Goal: Information Seeking & Learning: Learn about a topic

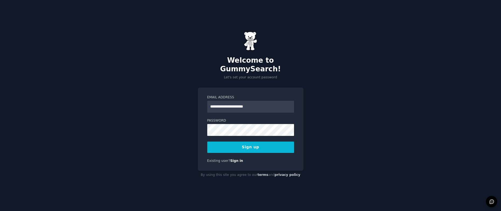
type input "**********"
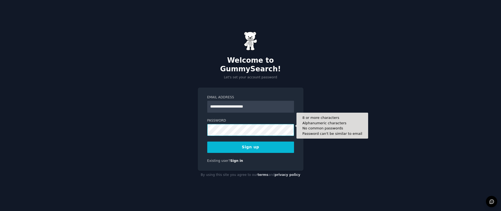
click at [250, 142] on button "Sign up" at bounding box center [250, 146] width 87 height 11
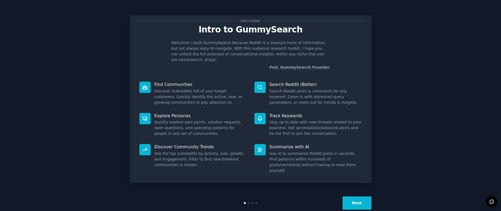
click at [354, 196] on button "Next" at bounding box center [357, 202] width 29 height 13
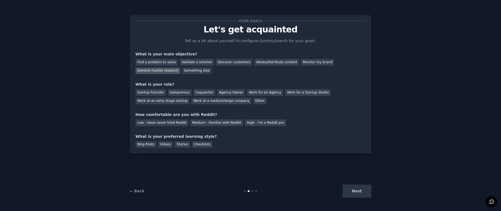
click at [159, 69] on div "General market research" at bounding box center [158, 70] width 45 height 7
click at [254, 100] on div "Other" at bounding box center [259, 101] width 13 height 7
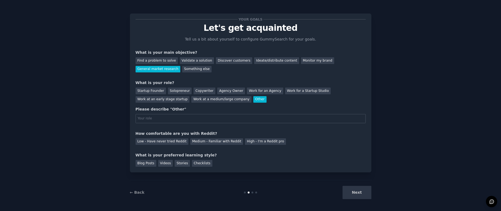
scroll to position [2, 0]
type input "Sales"
click at [219, 96] on div "Work at a medium/large company" at bounding box center [221, 98] width 60 height 7
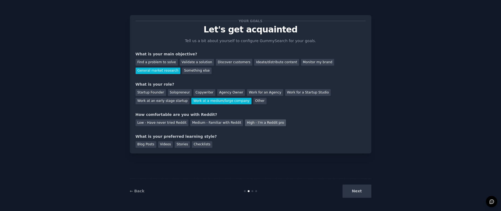
click at [270, 122] on div "High - I'm a Reddit pro" at bounding box center [265, 122] width 41 height 7
click at [209, 121] on div "Medium - Familiar with Reddit" at bounding box center [216, 122] width 53 height 7
click at [208, 142] on div "Checklists" at bounding box center [202, 144] width 20 height 7
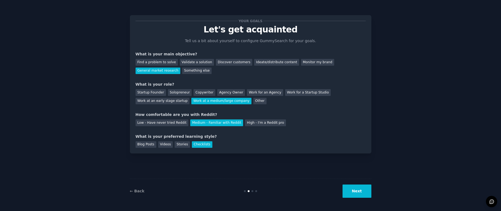
click at [351, 190] on button "Next" at bounding box center [357, 190] width 29 height 13
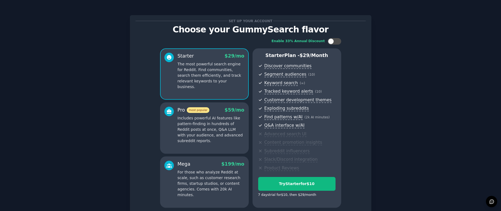
scroll to position [46, 0]
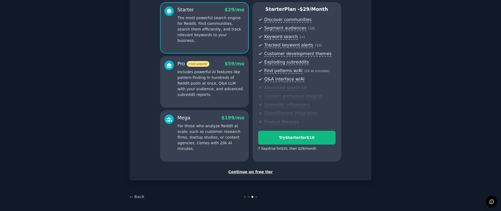
click at [265, 169] on div "Continue on free tier" at bounding box center [251, 172] width 230 height 6
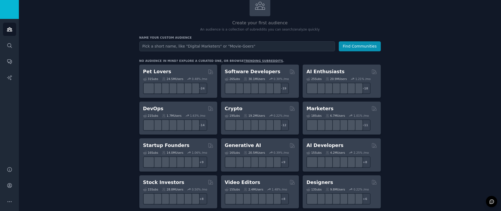
scroll to position [37, 0]
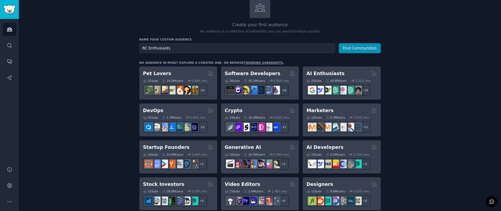
type input "RC Enthusiasts"
click at [360, 47] on button "Find Communities" at bounding box center [360, 48] width 42 height 10
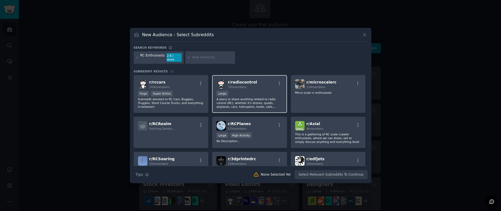
click at [263, 97] on p "A place to share anything related to radio control (RC), whether it's drones, q…" at bounding box center [250, 102] width 66 height 11
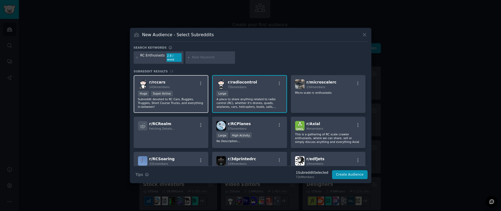
click at [170, 106] on p "Subreddit devoted to RC Cars, Buggies, Truggies, Short Course Trucks, and every…" at bounding box center [171, 102] width 66 height 11
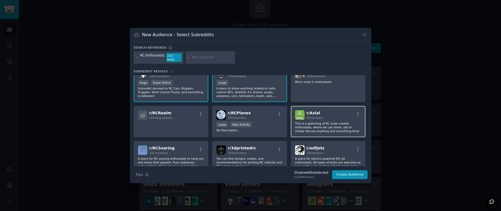
scroll to position [25, 0]
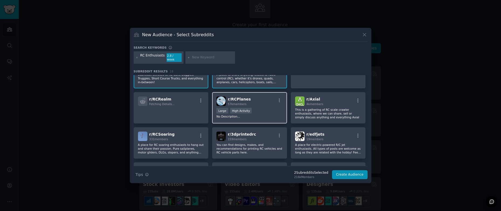
click at [239, 116] on p "No Description..." at bounding box center [250, 116] width 66 height 4
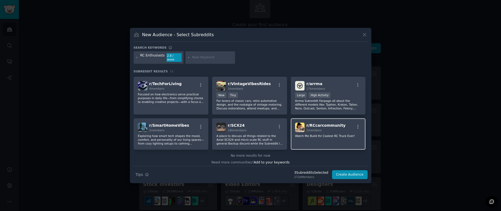
scroll to position [154, 0]
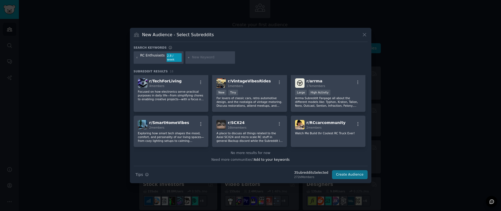
click at [352, 173] on button "Create Audience" at bounding box center [350, 174] width 36 height 9
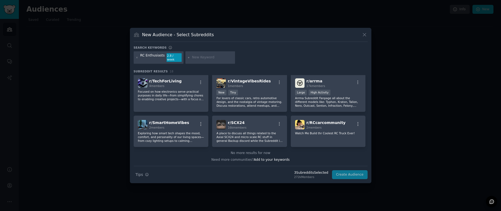
scroll to position [0, 0]
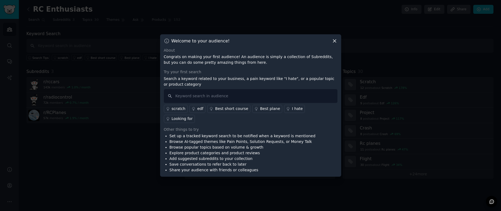
click at [293, 111] on div "I hate" at bounding box center [297, 109] width 11 height 6
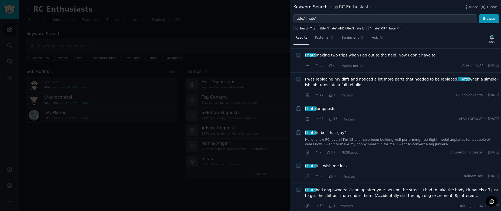
scroll to position [1086, 0]
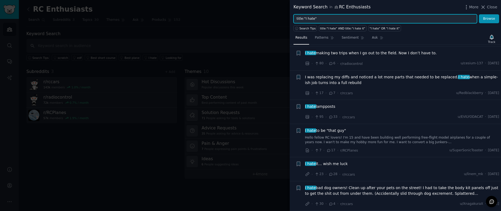
drag, startPoint x: 327, startPoint y: 17, endPoint x: 307, endPoint y: 18, distance: 20.5
click at [307, 18] on input "title:"I hate"" at bounding box center [386, 18] width 184 height 9
click at [314, 18] on input "title:"I hate"" at bounding box center [386, 18] width 184 height 9
type input "title:"RCGroups""
click at [489, 19] on button "Browse" at bounding box center [489, 18] width 20 height 9
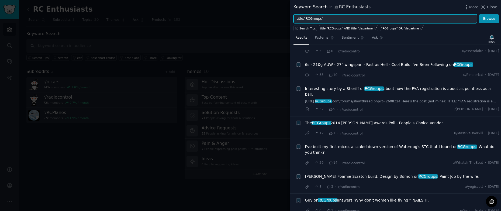
scroll to position [0, 0]
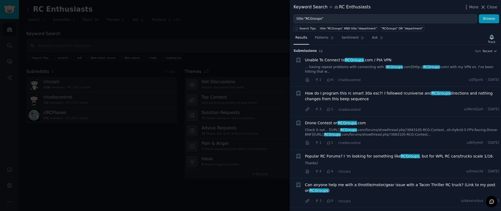
click at [106, 181] on div at bounding box center [250, 105] width 501 height 211
